Goal: Task Accomplishment & Management: Manage account settings

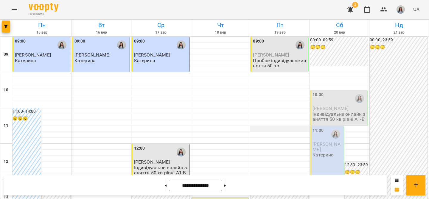
scroll to position [228, 0]
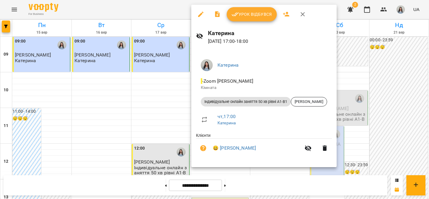
click at [241, 15] on span "Урок відбувся" at bounding box center [251, 14] width 41 height 7
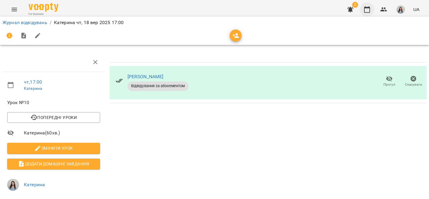
click at [371, 8] on button "button" at bounding box center [367, 9] width 14 height 14
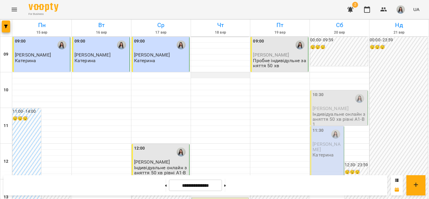
scroll to position [12, 0]
click at [401, 9] on img "button" at bounding box center [401, 9] width 8 height 8
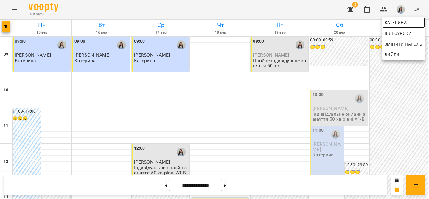
click at [399, 21] on span "Катерина" at bounding box center [404, 22] width 38 height 7
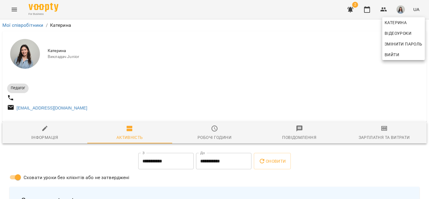
click at [132, 136] on div at bounding box center [214, 99] width 429 height 199
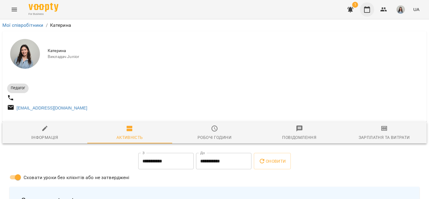
click at [368, 10] on icon "button" at bounding box center [366, 9] width 7 height 7
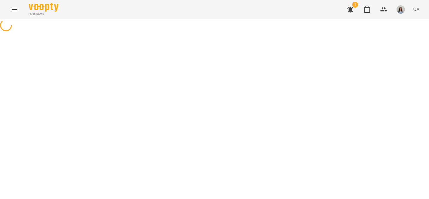
click at [349, 10] on icon "button" at bounding box center [350, 9] width 7 height 7
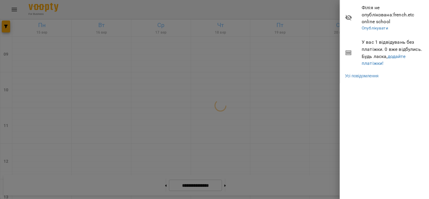
click at [331, 12] on div at bounding box center [214, 99] width 429 height 199
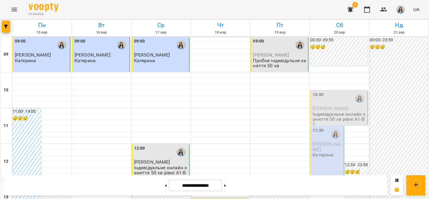
click at [348, 7] on icon "button" at bounding box center [350, 9] width 7 height 7
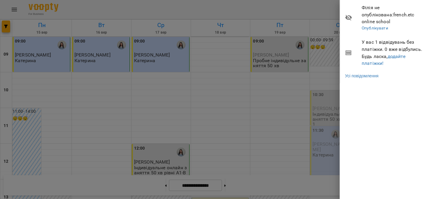
click at [347, 14] on icon at bounding box center [348, 17] width 7 height 7
click at [364, 73] on link "Усі повідомлення" at bounding box center [361, 76] width 33 height 6
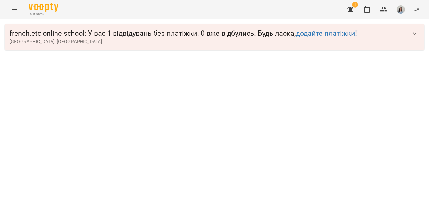
click at [242, 35] on span "french.etc online school : У вас 1 відвідувань без платіжки. 0 вже відбулись. Б…" at bounding box center [209, 33] width 398 height 9
click at [417, 33] on icon "button" at bounding box center [414, 33] width 7 height 7
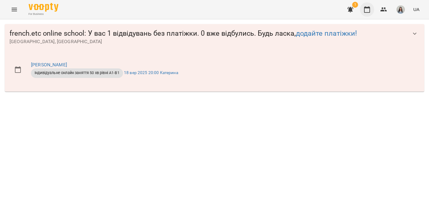
click at [368, 11] on icon "button" at bounding box center [366, 9] width 7 height 7
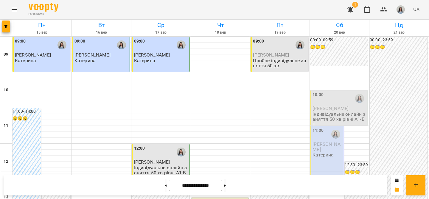
scroll to position [326, 0]
